Goal: Find specific page/section: Find specific page/section

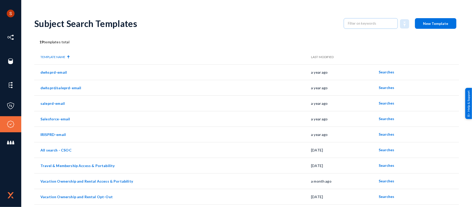
click at [98, 13] on div "Subject Search Templates New Template" at bounding box center [246, 23] width 425 height 21
click at [385, 183] on button "Searches" at bounding box center [387, 180] width 24 height 9
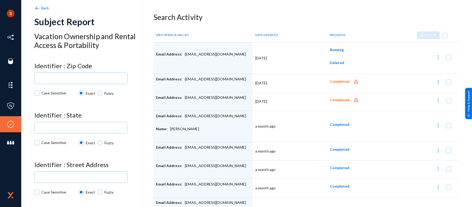
click at [36, 6] on img at bounding box center [37, 8] width 6 height 6
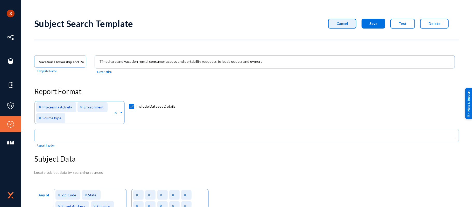
click at [350, 27] on button "Cancel" at bounding box center [342, 24] width 28 height 10
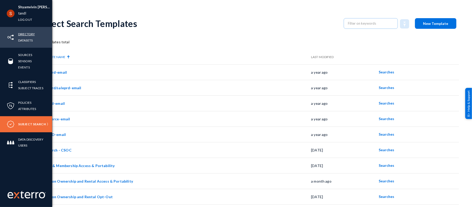
click at [28, 36] on link "Directory" at bounding box center [26, 34] width 17 height 6
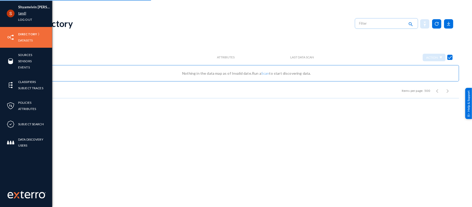
click at [21, 15] on link "tandl" at bounding box center [22, 13] width 8 height 6
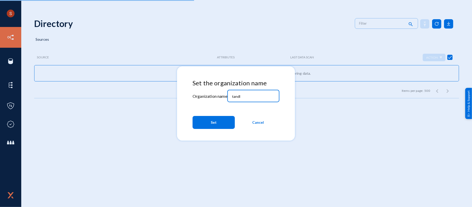
click at [235, 96] on input "tandl" at bounding box center [254, 96] width 45 height 5
type input "b"
type input "divebell"
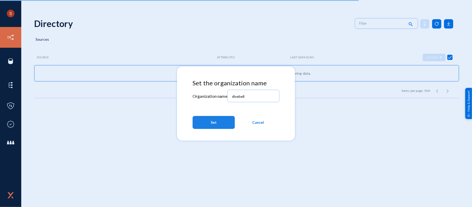
click at [218, 121] on button "Set" at bounding box center [214, 122] width 42 height 13
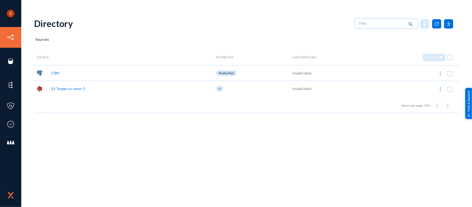
click at [160, 31] on div "Directory search" at bounding box center [246, 23] width 425 height 21
